Goal: Complete application form: Complete application form

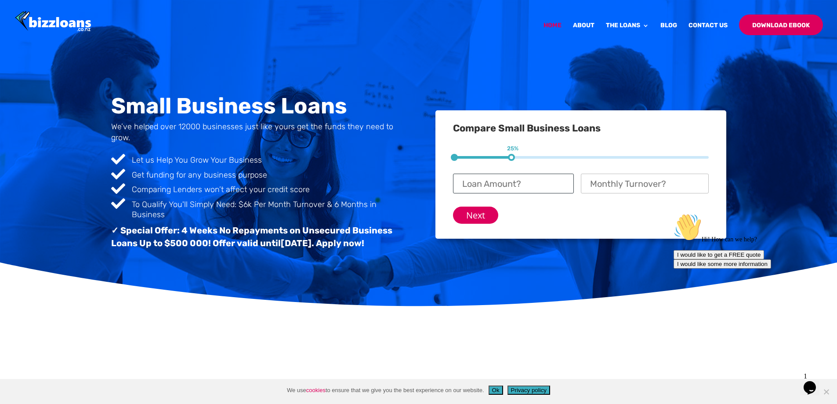
click at [512, 185] on input "Loan Amount? *" at bounding box center [513, 184] width 121 height 20
type input "$ 20,000"
click at [600, 183] on input "Monthly Turnover? *" at bounding box center [645, 184] width 128 height 20
click at [620, 184] on input "500000" at bounding box center [645, 184] width 128 height 20
type input "$ 50,000"
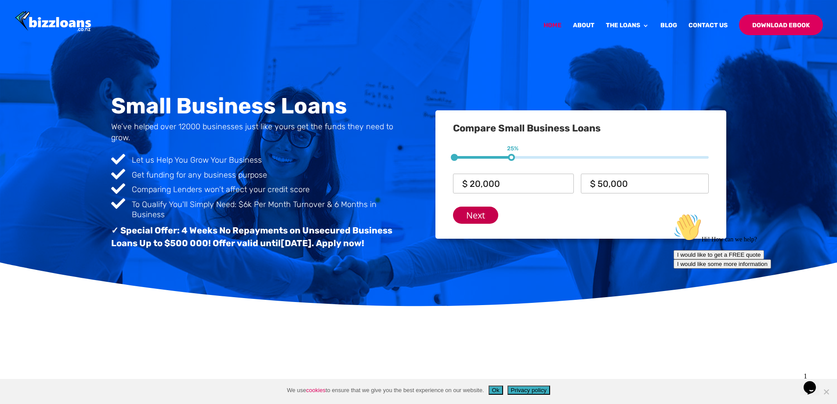
click at [477, 214] on input "Next" at bounding box center [475, 215] width 45 height 17
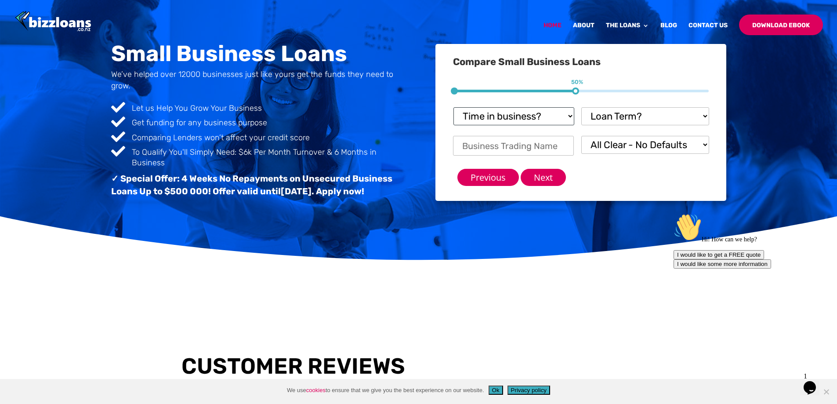
click at [571, 117] on select "Time in business? Startup under 6 months 6-12 months Over 12 months Over 24 mon…" at bounding box center [514, 116] width 121 height 18
select select "Over 24 months"
click at [454, 107] on select "Time in business? Startup under 6 months 6-12 months Over 12 months Over 24 mon…" at bounding box center [514, 116] width 121 height 18
click at [706, 115] on select "Loan Term? 1-3 months 3-6 months 6 - 12 months 12 - 18 months 18 - 24 months 24…" at bounding box center [646, 116] width 128 height 18
select select "18 - 24 months"
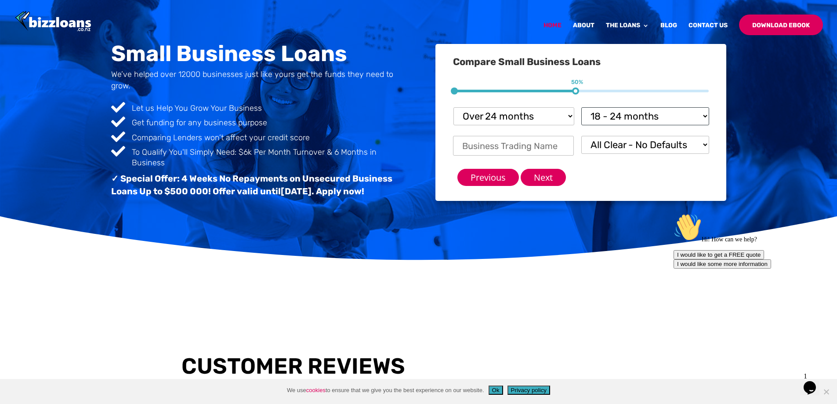
click at [582, 107] on select "Loan Term? 1-3 months 3-6 months 6 - 12 months 12 - 18 months 18 - 24 months 24…" at bounding box center [646, 116] width 128 height 18
click at [491, 146] on input "Business Trading Name *" at bounding box center [513, 146] width 121 height 20
type input "Solar Gard NZ"
click at [542, 175] on input "Next" at bounding box center [543, 177] width 45 height 17
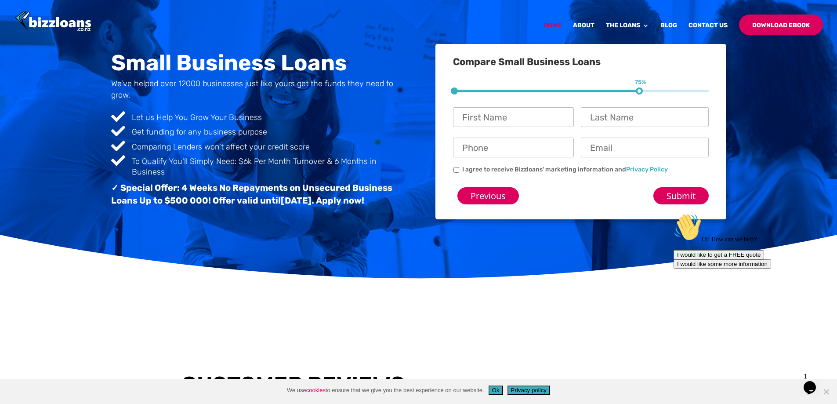
click at [261, 254] on div "Small Business Loans We’ve helped over 12000 businesses just like yours get the…" at bounding box center [418, 110] width 837 height 337
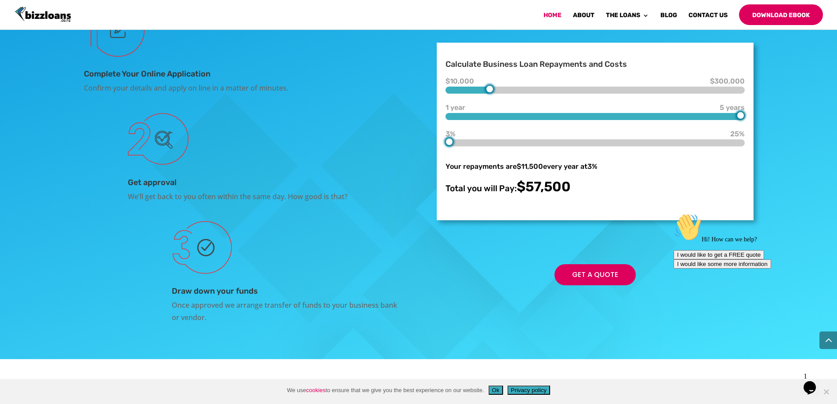
scroll to position [1605, 0]
click at [517, 93] on div at bounding box center [595, 89] width 299 height 7
click at [541, 93] on div at bounding box center [595, 89] width 299 height 7
click at [564, 93] on div at bounding box center [595, 89] width 299 height 7
type input "50000"
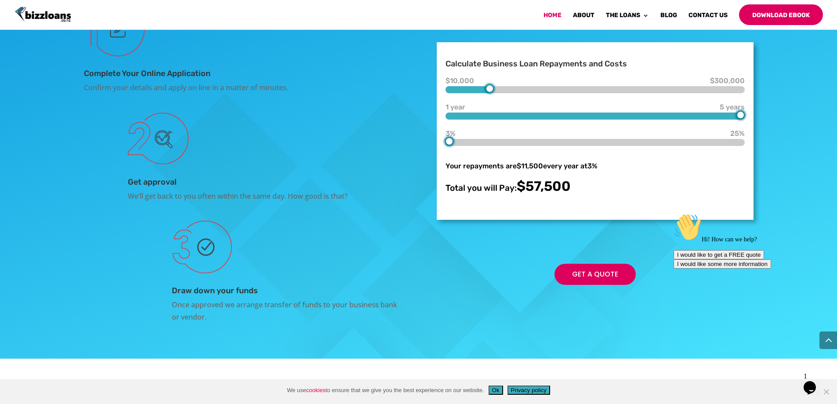
click at [492, 93] on div at bounding box center [595, 89] width 299 height 7
click at [572, 120] on div at bounding box center [520, 116] width 149 height 7
type input "1"
click at [451, 120] on div at bounding box center [595, 116] width 299 height 7
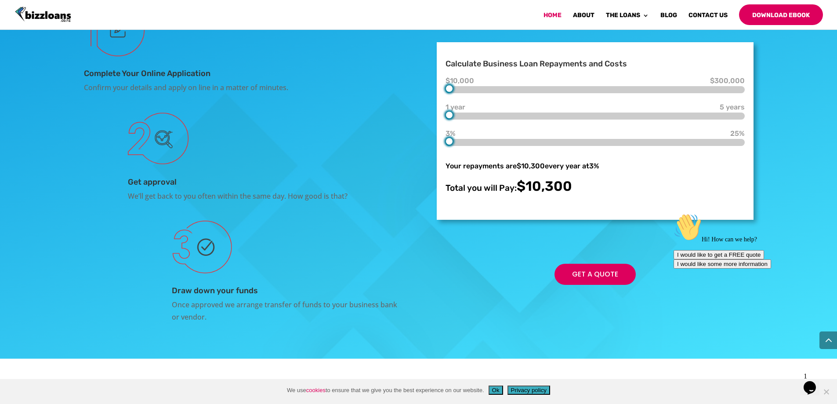
click at [447, 93] on div at bounding box center [595, 89] width 299 height 7
click at [480, 93] on div at bounding box center [595, 89] width 299 height 7
click at [469, 93] on div at bounding box center [595, 89] width 299 height 7
type input "20000"
click at [458, 93] on div at bounding box center [595, 89] width 299 height 7
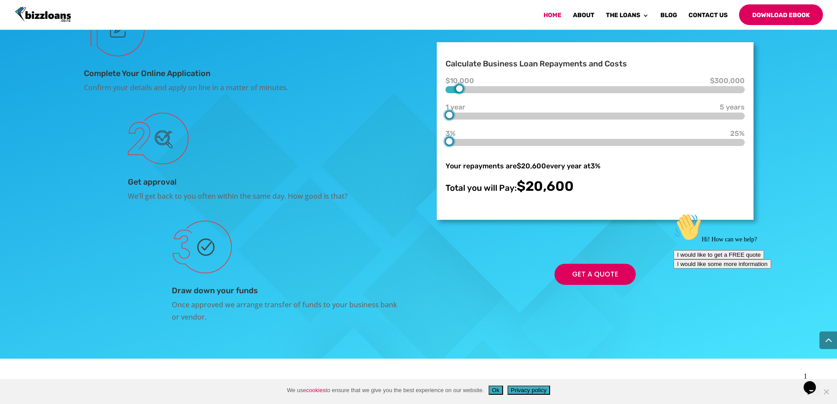
type input "2"
click at [488, 120] on div at bounding box center [595, 116] width 299 height 7
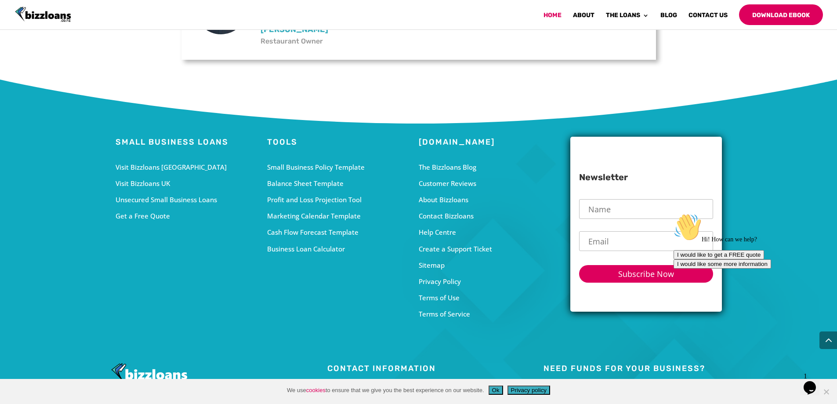
scroll to position [2766, 0]
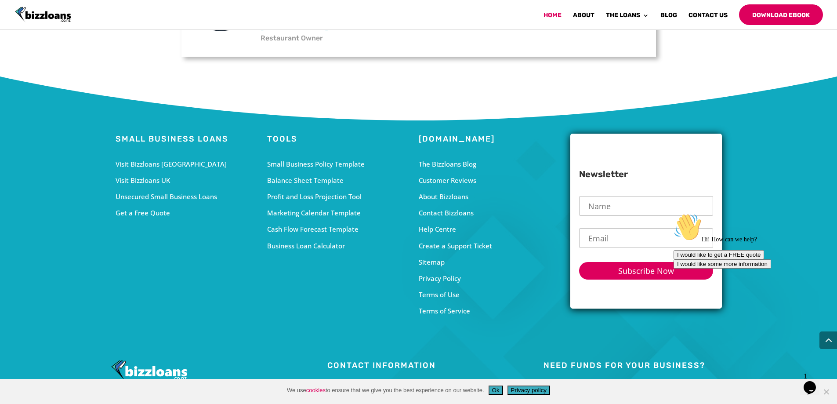
click at [315, 203] on div "Profit and Loss Projection Tool" at bounding box center [343, 197] width 152 height 12
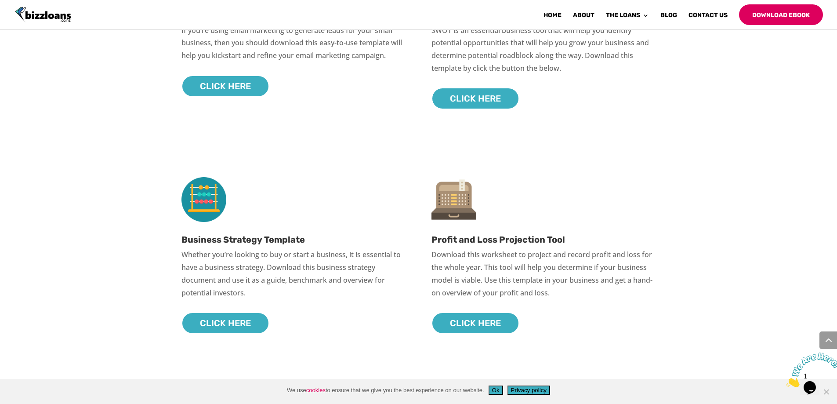
scroll to position [598, 0]
